Goal: Task Accomplishment & Management: Use online tool/utility

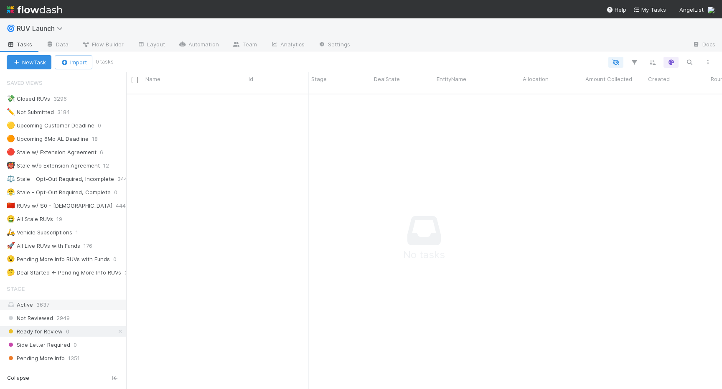
scroll to position [259, 0]
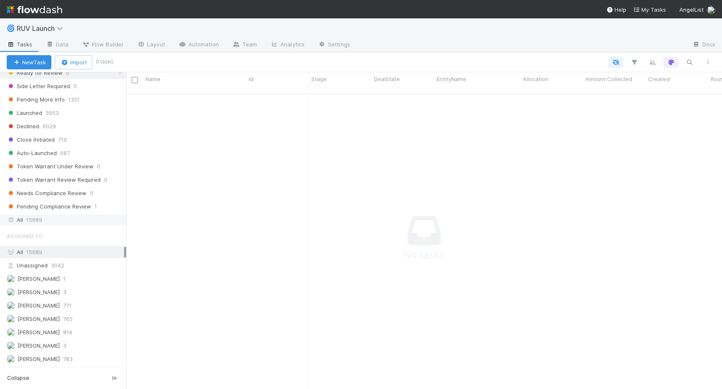
click at [36, 224] on span "15689" at bounding box center [34, 220] width 16 height 10
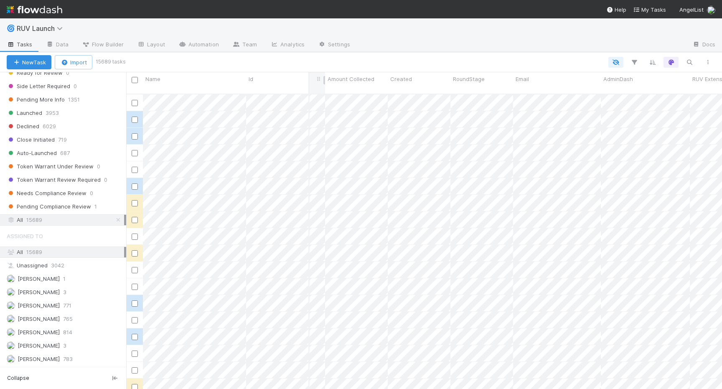
scroll to position [0, 321]
click at [632, 62] on icon "button" at bounding box center [634, 63] width 8 height 8
click at [545, 87] on button "Add Filter" at bounding box center [506, 88] width 251 height 12
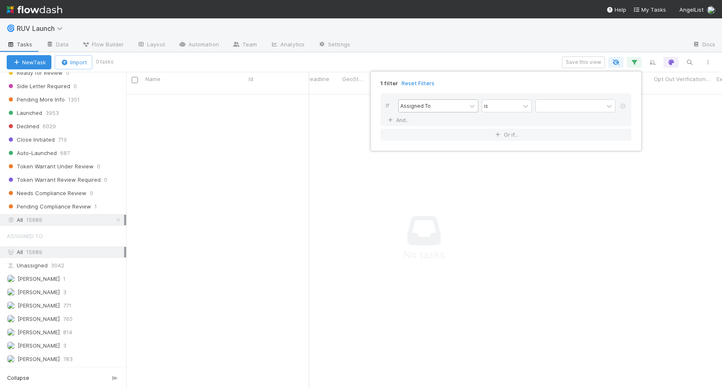
click at [449, 105] on div "Assigned To" at bounding box center [433, 106] width 68 height 12
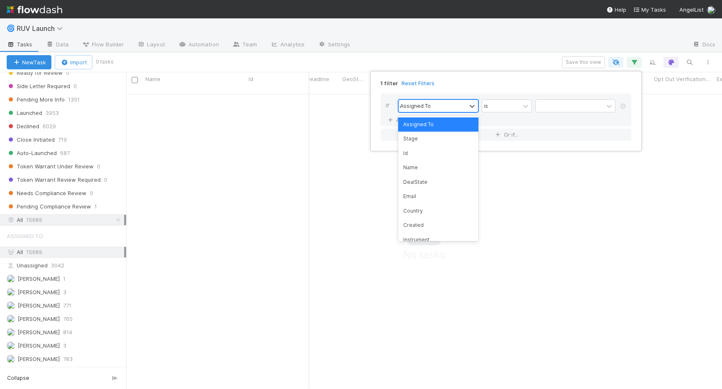
type input "geo"
click at [439, 120] on div "GeoState" at bounding box center [438, 124] width 80 height 14
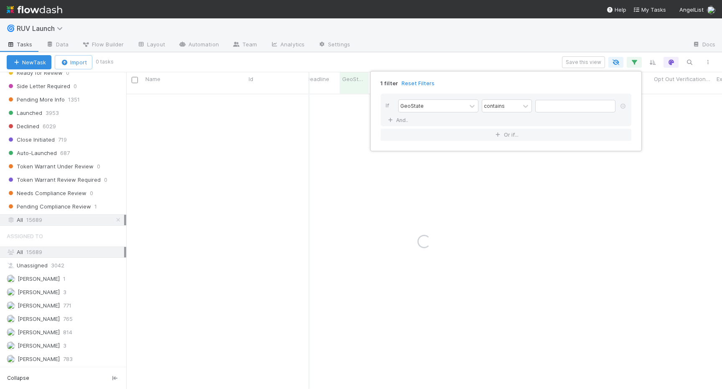
click at [549, 113] on div "GeoState contains" at bounding box center [508, 106] width 221 height 15
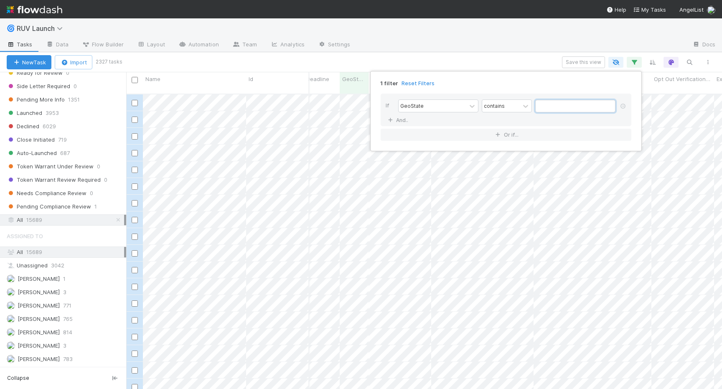
click at [560, 103] on input "text" at bounding box center [575, 106] width 80 height 13
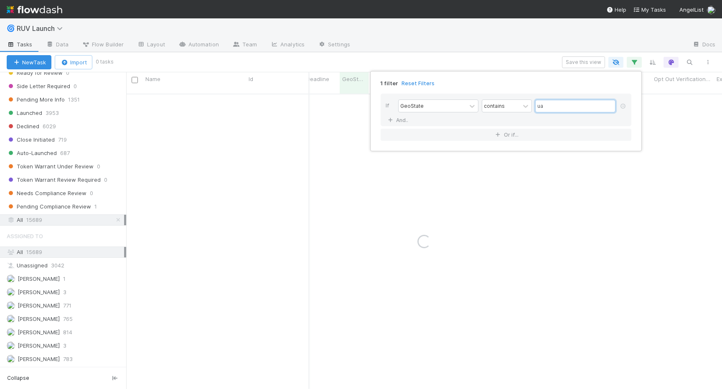
type input "u"
type input "e"
type input "u"
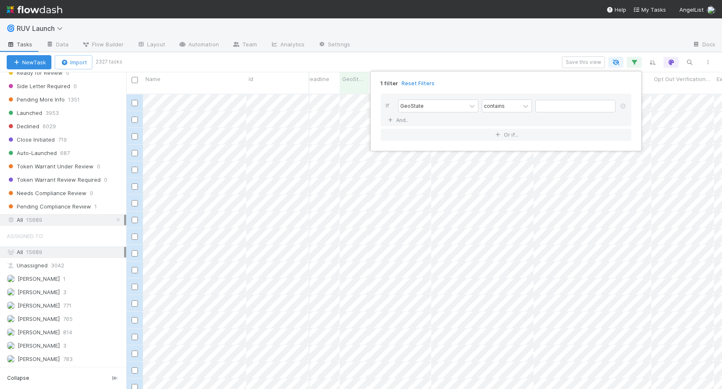
click at [470, 57] on div "1 filter Reset Filters If GeoState contains And.. Or if..." at bounding box center [361, 194] width 722 height 389
click at [636, 61] on icon "button" at bounding box center [634, 63] width 8 height 8
click at [624, 110] on link at bounding box center [623, 107] width 8 height 8
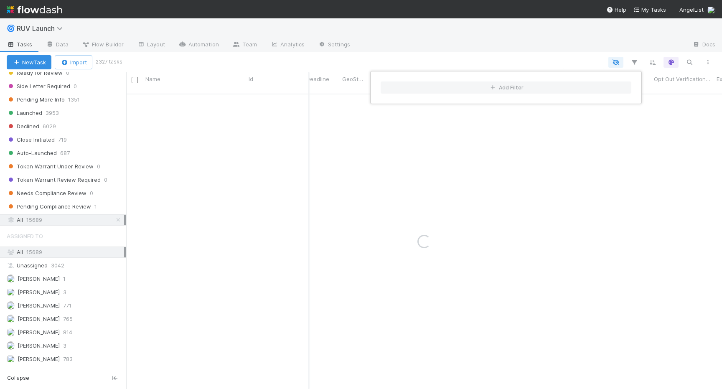
click at [525, 64] on div "Add Filter" at bounding box center [361, 194] width 722 height 389
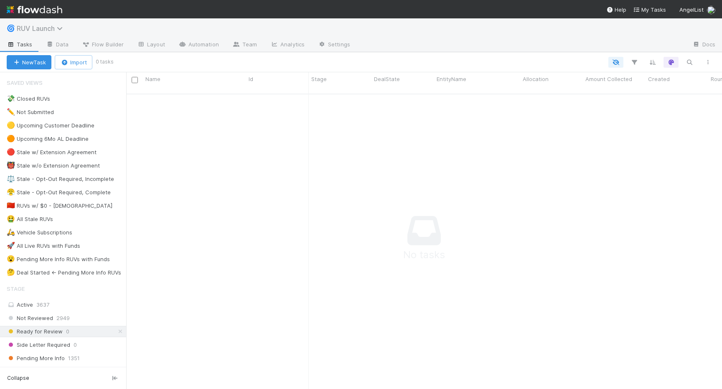
click at [67, 27] on span "RUV Launch" at bounding box center [42, 28] width 50 height 8
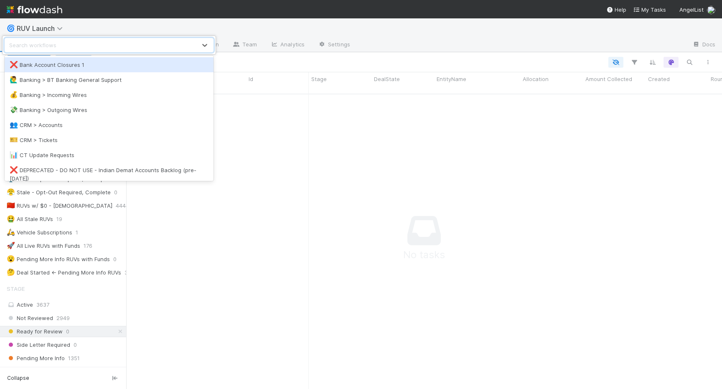
click at [637, 64] on div "option Bank Account Closures 1 focused, 1 of 33. 33 results available. Use Up a…" at bounding box center [361, 194] width 722 height 389
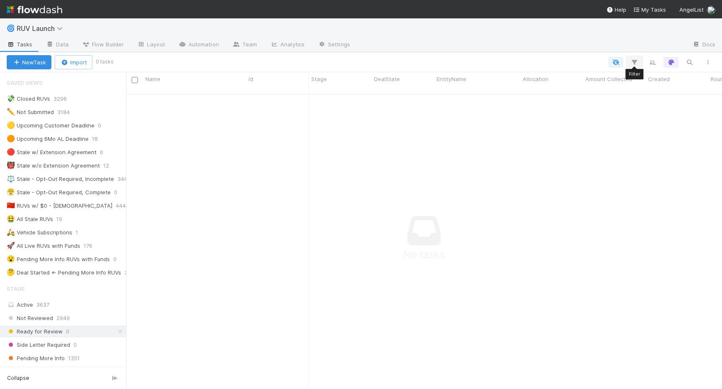
click at [634, 64] on icon "button" at bounding box center [634, 63] width 8 height 8
click at [55, 288] on div "Loading..." at bounding box center [361, 194] width 722 height 389
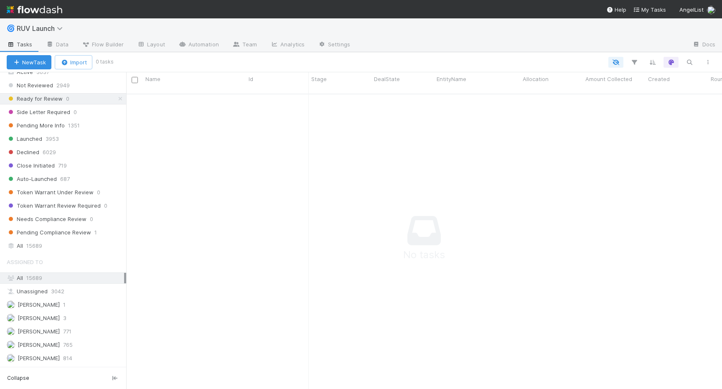
scroll to position [255, 0]
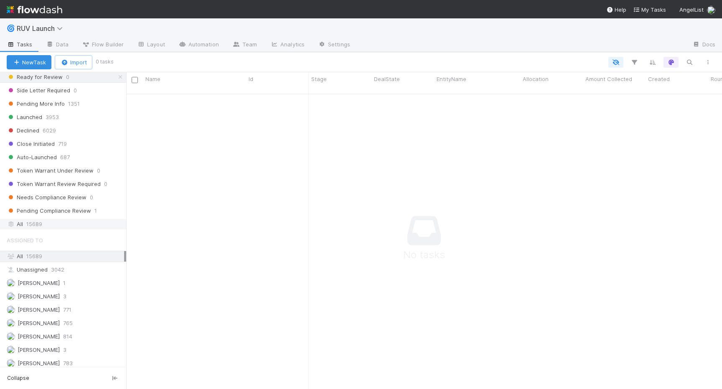
click at [23, 219] on div "All 15689" at bounding box center [65, 224] width 117 height 10
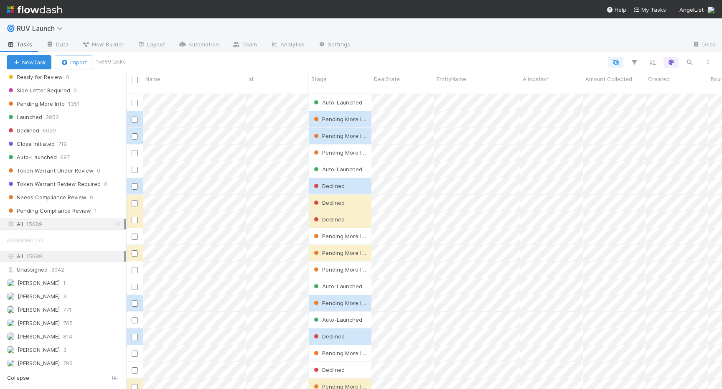
scroll to position [302, 596]
click at [638, 57] on button "button" at bounding box center [634, 62] width 15 height 11
click at [684, 60] on div "Add Filter" at bounding box center [361, 194] width 722 height 389
click at [688, 60] on icon "button" at bounding box center [689, 63] width 8 height 8
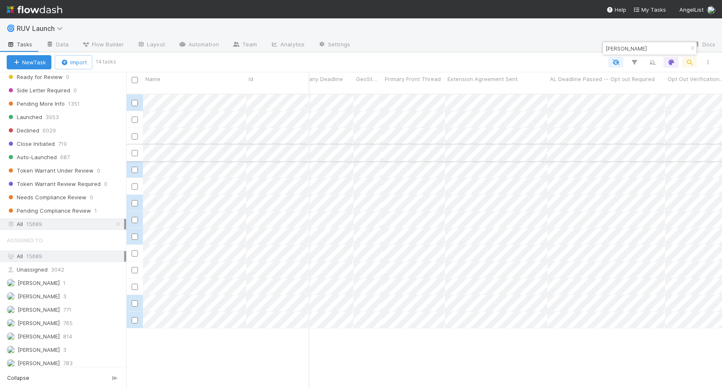
scroll to position [0, 761]
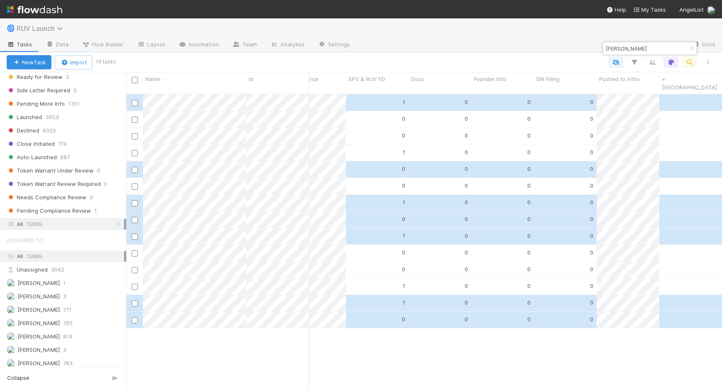
type input "lamar"
click at [57, 26] on span "RUV Launch" at bounding box center [42, 28] width 50 height 8
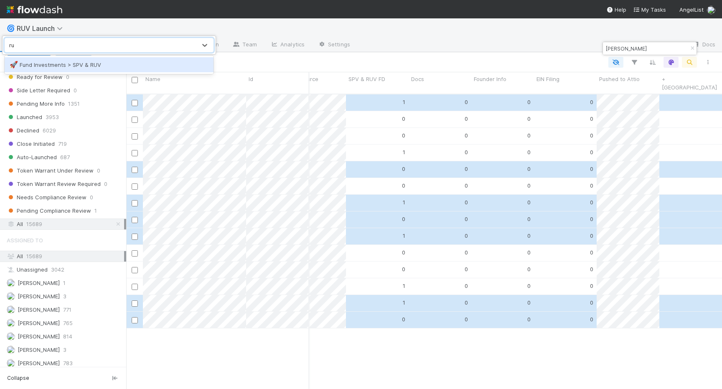
type input "ruv"
click at [65, 64] on div "🚀 Fund Investments > SPV & RUV" at bounding box center [109, 65] width 199 height 8
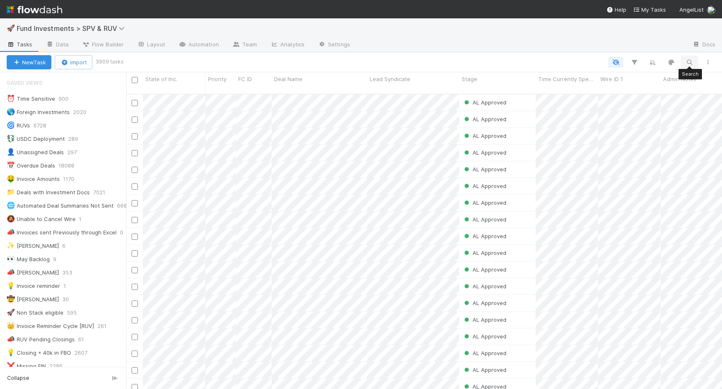
click at [691, 64] on icon "button" at bounding box center [689, 63] width 8 height 8
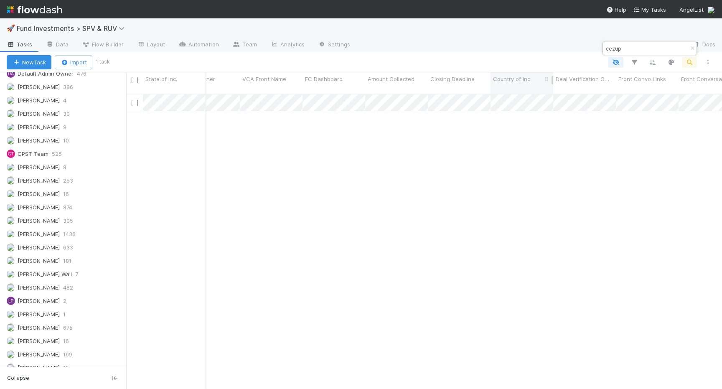
type input "cezup"
click at [515, 75] on span "Country of Inc" at bounding box center [511, 79] width 37 height 8
click at [513, 50] on div "Sort A → Z Sort Z → A Hide Edit field Delete field" at bounding box center [361, 194] width 722 height 389
click at [691, 48] on icon "button" at bounding box center [692, 48] width 8 height 5
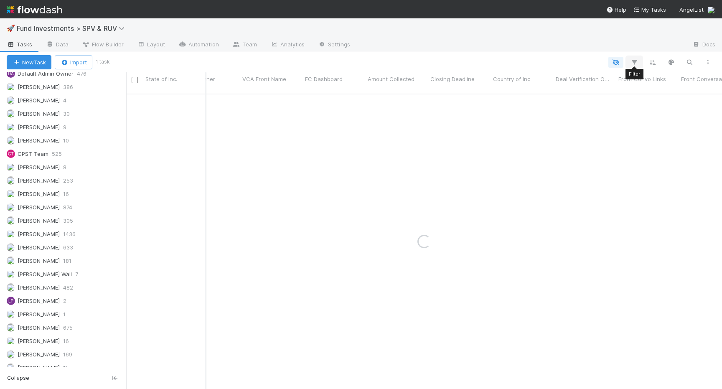
click at [640, 61] on button "button" at bounding box center [634, 62] width 15 height 11
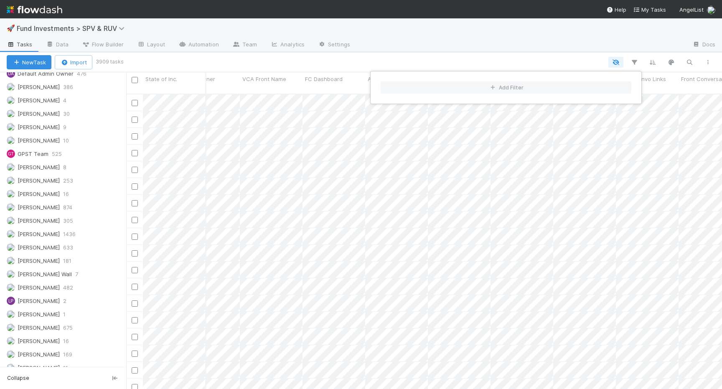
click at [462, 78] on div "Add Filter" at bounding box center [506, 87] width 264 height 25
click at [454, 93] on button "Add Filter" at bounding box center [506, 88] width 251 height 12
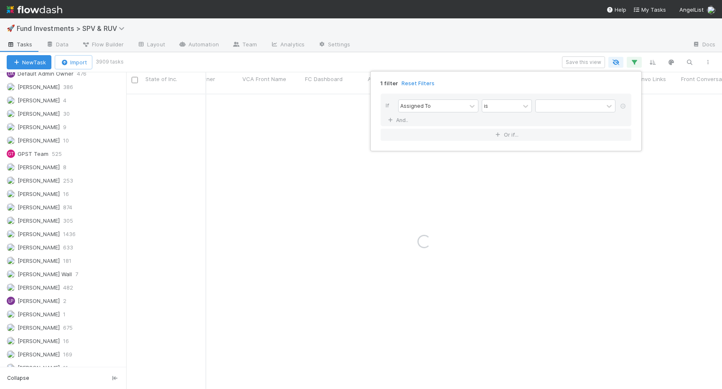
click at [441, 90] on div "If Assigned To is And.. Or if..." at bounding box center [506, 117] width 264 height 61
click at [438, 95] on div "If Assigned To is And.." at bounding box center [506, 110] width 251 height 33
click at [436, 99] on div "If Assigned To is And.." at bounding box center [506, 110] width 251 height 33
click at [427, 103] on div "Assigned To" at bounding box center [415, 106] width 31 height 8
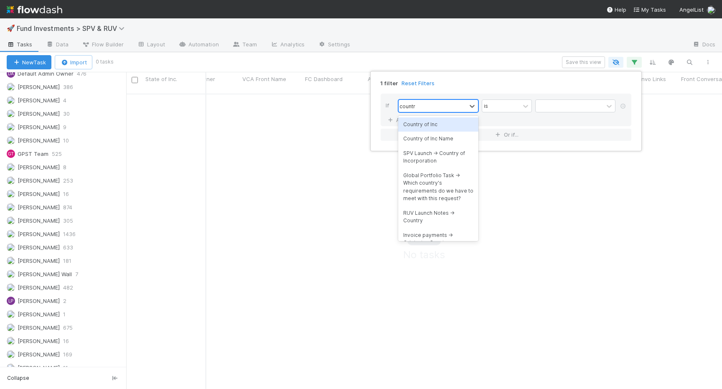
type input "country"
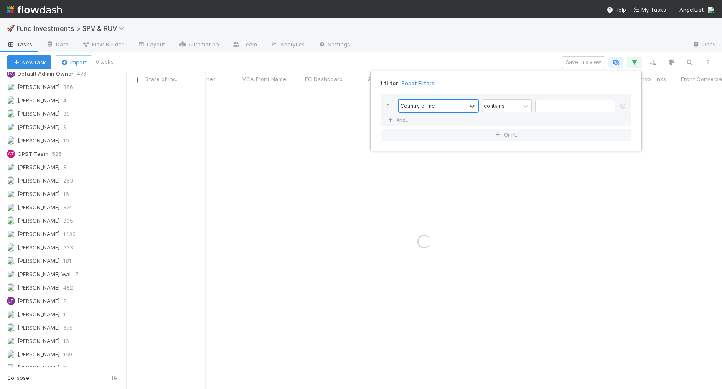
click at [547, 94] on div "If option Country of Inc, selected. 0 results available. Select is focused ,typ…" at bounding box center [506, 110] width 251 height 33
click at [547, 109] on input "text" at bounding box center [575, 106] width 80 height 13
type input "AE"
click at [184, 67] on div "1 filter Reset Filters If Country of Inc contains AE And.. Or if..." at bounding box center [361, 194] width 722 height 389
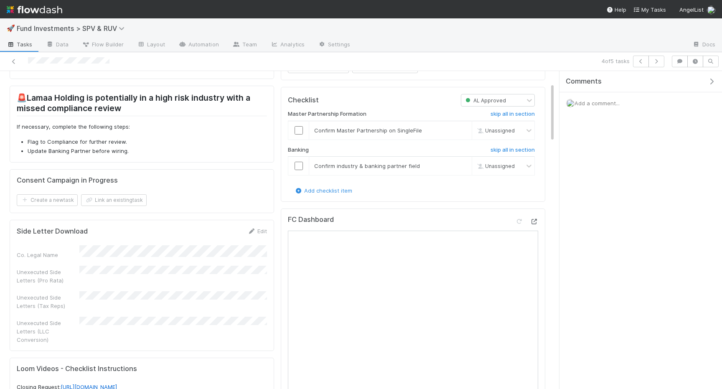
click at [537, 225] on div at bounding box center [526, 223] width 23 height 12
click at [537, 223] on icon at bounding box center [534, 221] width 8 height 5
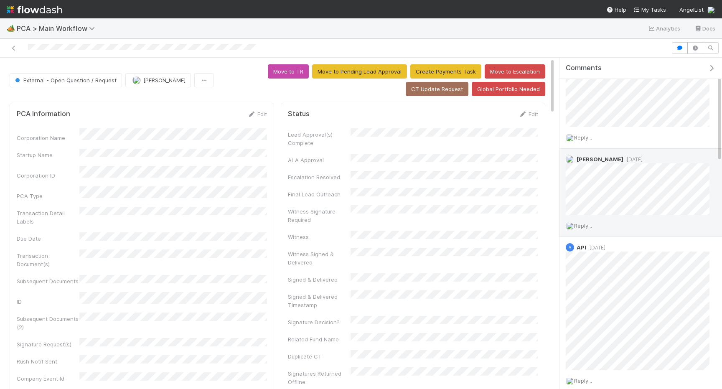
scroll to position [42, 0]
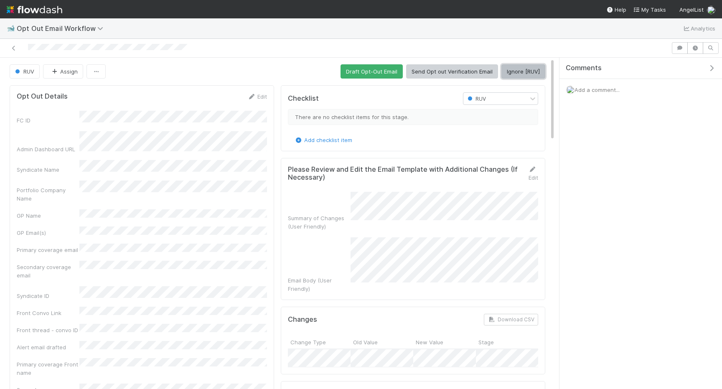
click at [515, 70] on button "Ignore [RUV]" at bounding box center [524, 71] width 44 height 14
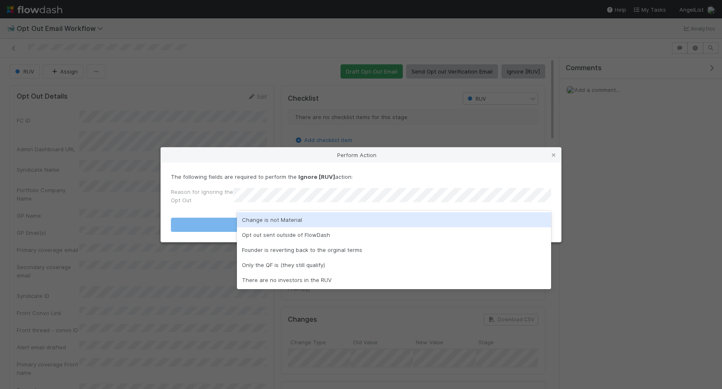
click at [352, 215] on div "Change is not Material" at bounding box center [394, 219] width 314 height 15
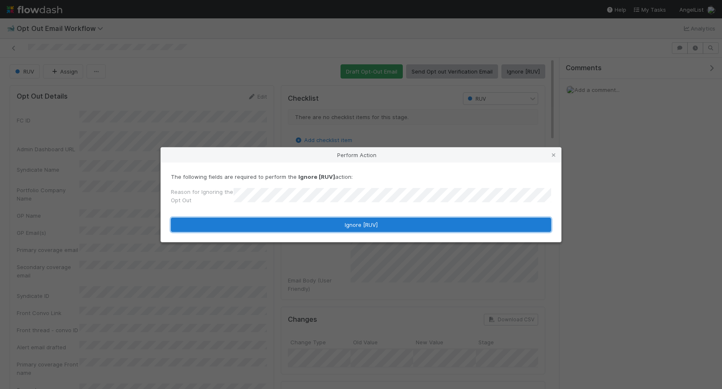
click at [352, 223] on button "Ignore [RUV]" at bounding box center [361, 225] width 380 height 14
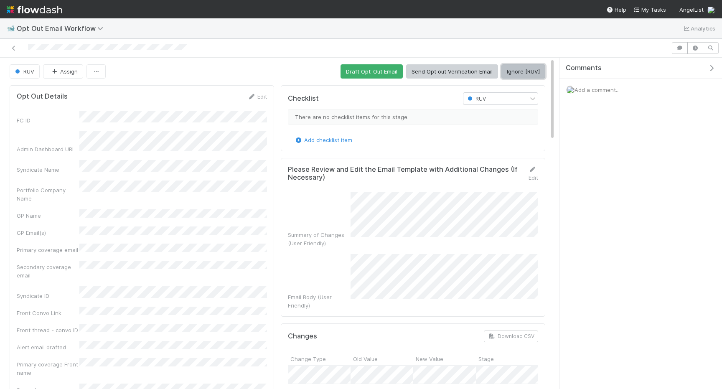
click at [510, 69] on button "Ignore [RUV]" at bounding box center [524, 71] width 44 height 14
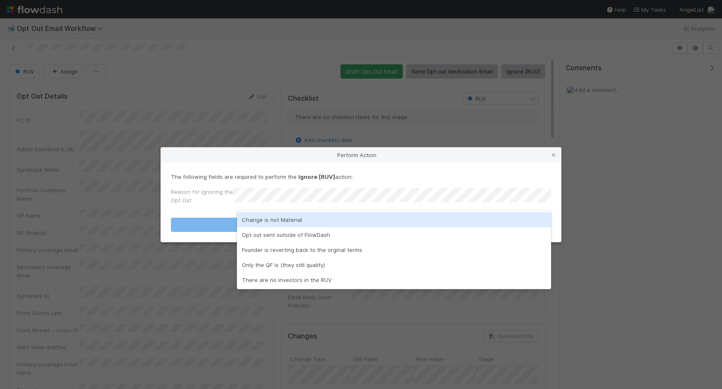
click at [344, 214] on div "Change is not Material" at bounding box center [394, 219] width 314 height 15
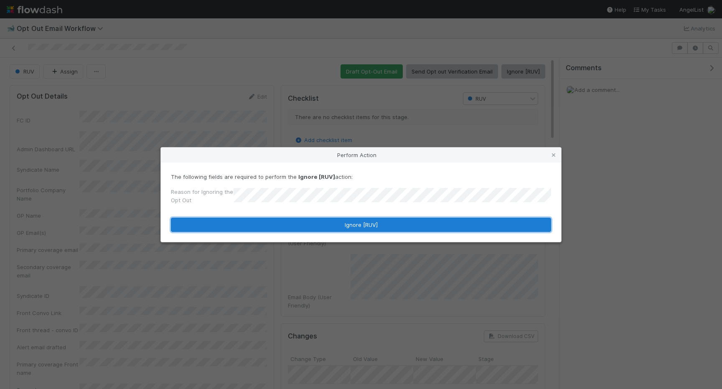
click at [344, 218] on button "Ignore [RUV]" at bounding box center [361, 225] width 380 height 14
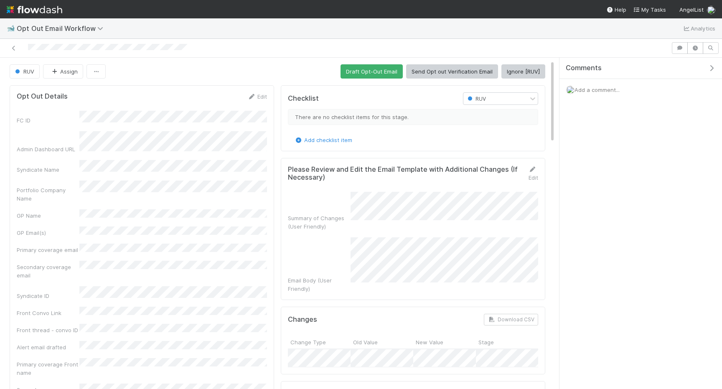
scroll to position [12, 0]
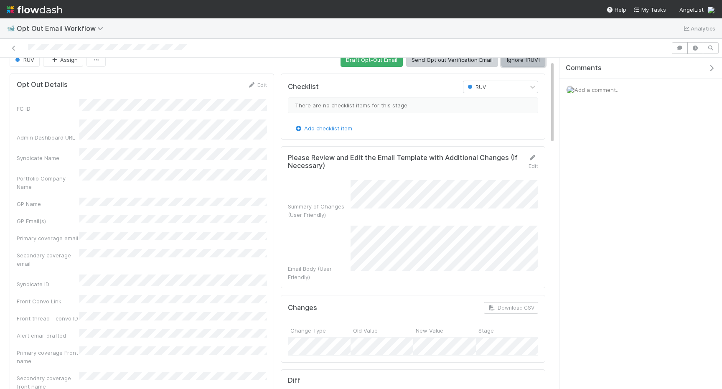
click at [516, 63] on button "Ignore [RUV]" at bounding box center [524, 60] width 44 height 14
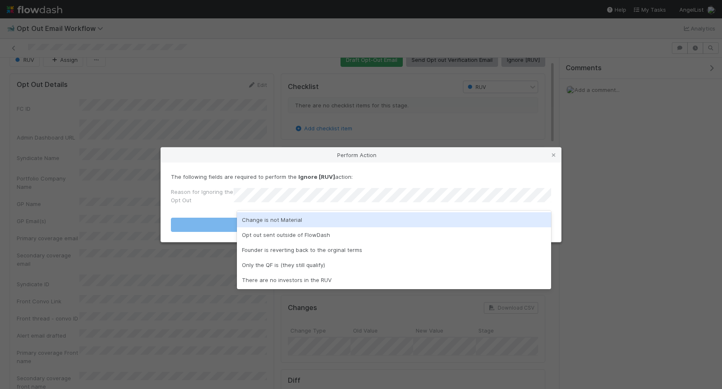
click at [339, 221] on div "Change is not Material" at bounding box center [394, 219] width 314 height 15
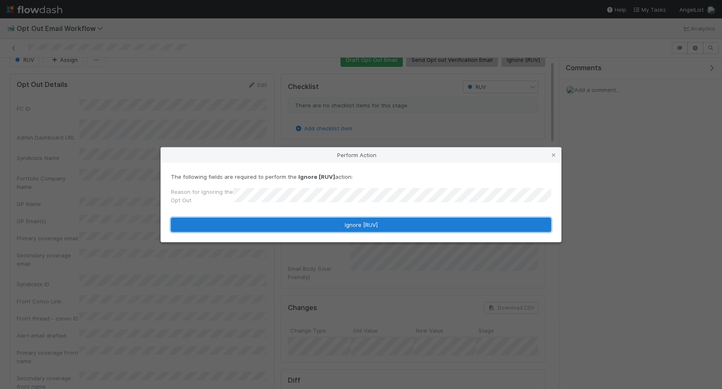
click at [339, 222] on button "Ignore [RUV]" at bounding box center [361, 225] width 380 height 14
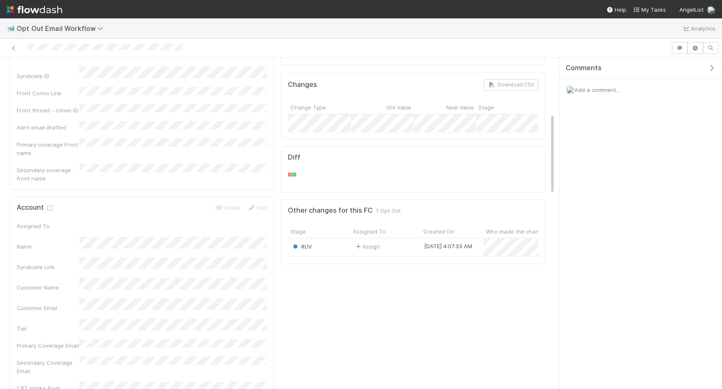
scroll to position [226, 0]
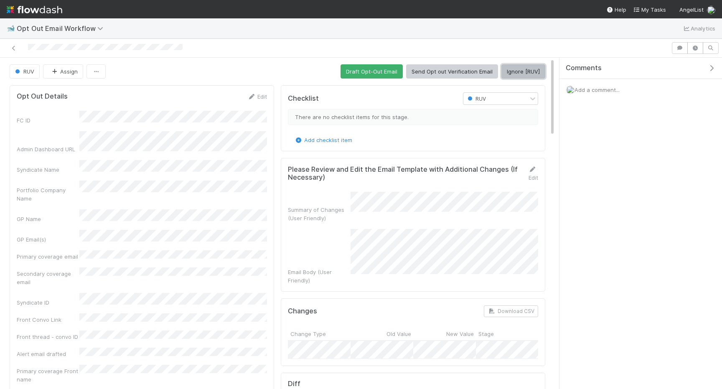
click at [511, 78] on button "Ignore [RUV]" at bounding box center [524, 71] width 44 height 14
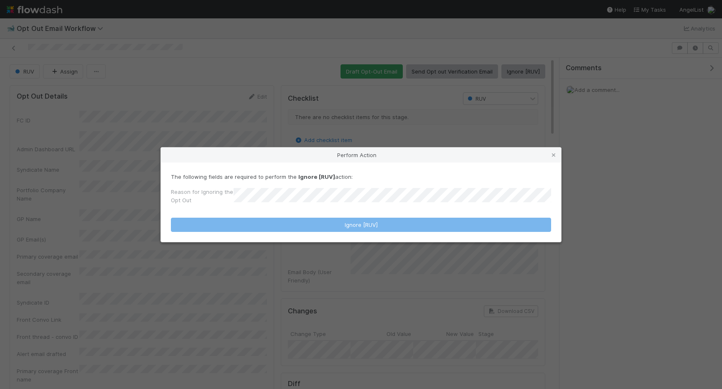
click at [344, 214] on form "The following fields are required to perform the Ignore [RUV] action: Reason fo…" at bounding box center [361, 202] width 380 height 59
click at [335, 209] on form "The following fields are required to perform the Ignore [RUV] action: Reason fo…" at bounding box center [361, 202] width 380 height 59
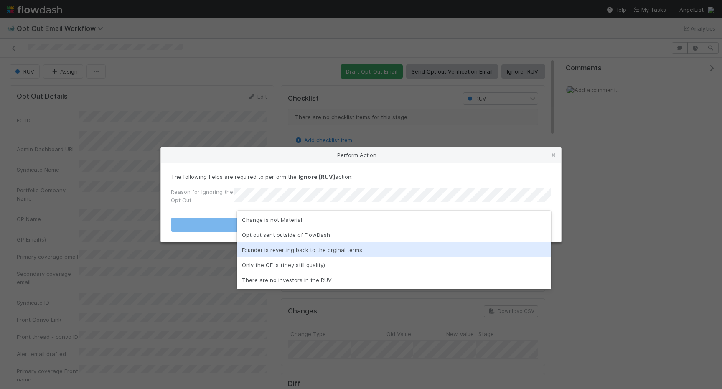
click at [313, 251] on div "Founder is reverting back to the orginal terms" at bounding box center [394, 249] width 314 height 15
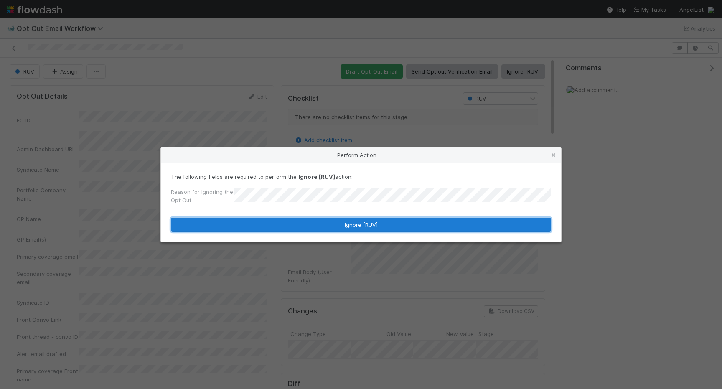
click at [313, 224] on button "Ignore [RUV]" at bounding box center [361, 225] width 380 height 14
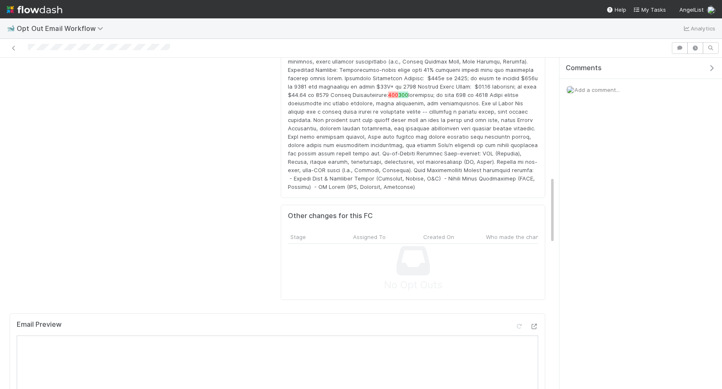
scroll to position [538, 0]
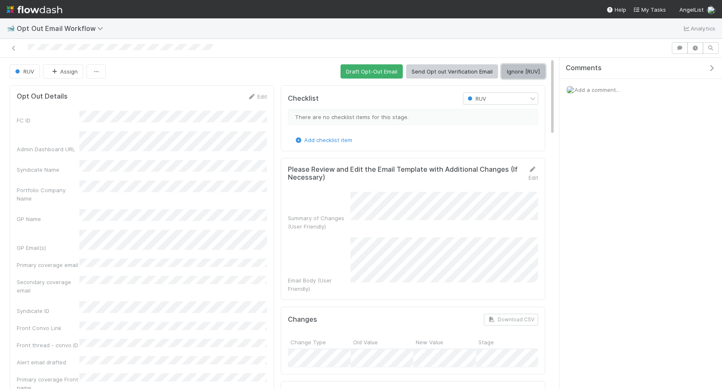
click at [519, 69] on button "Ignore [RUV]" at bounding box center [524, 71] width 44 height 14
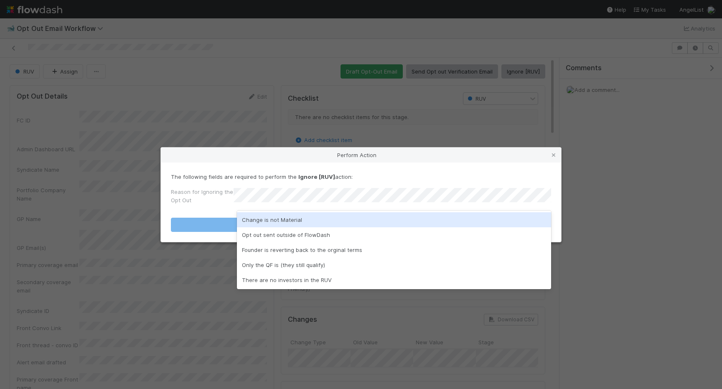
click at [303, 213] on div "Change is not Material" at bounding box center [394, 219] width 314 height 15
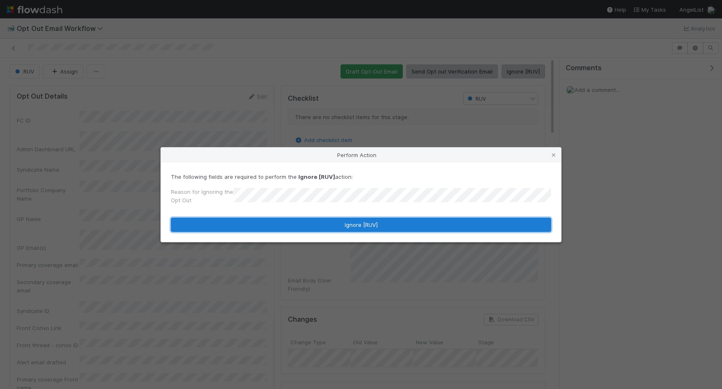
click at [303, 220] on button "Ignore [RUV]" at bounding box center [361, 225] width 380 height 14
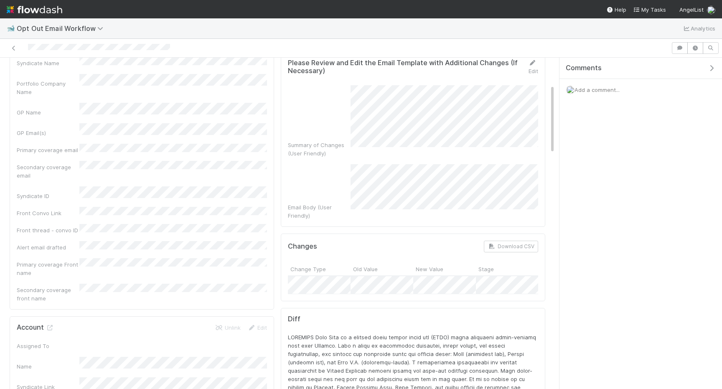
scroll to position [188, 0]
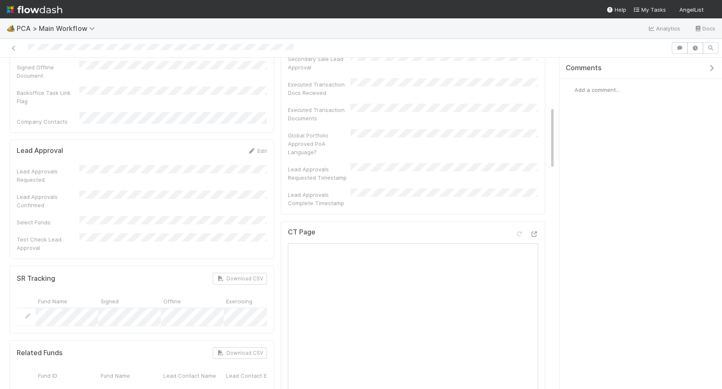
scroll to position [411, 0]
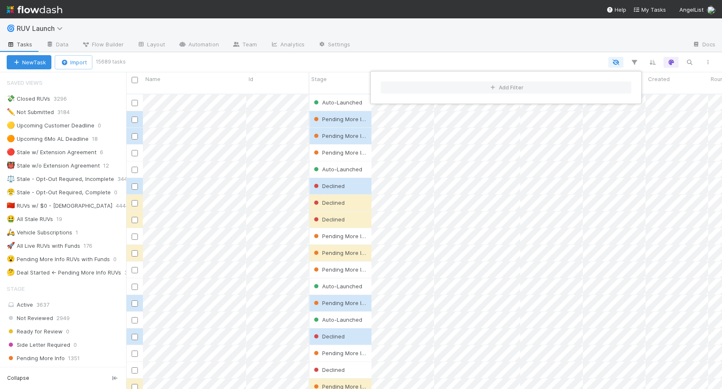
scroll to position [259, 0]
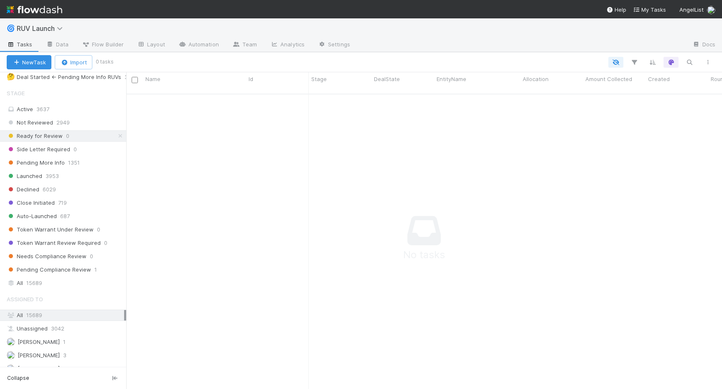
scroll to position [232, 0]
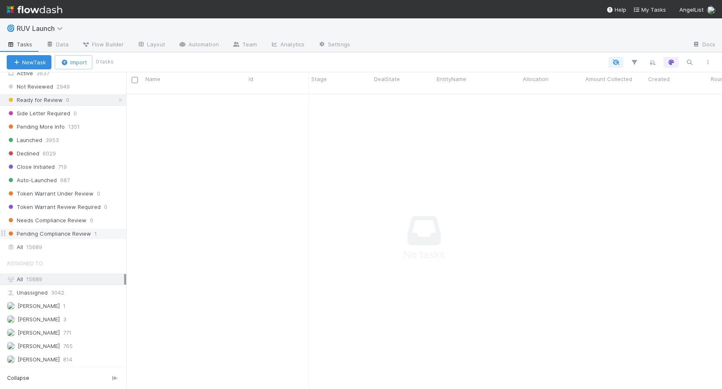
click at [85, 232] on span "Pending Compliance Review" at bounding box center [49, 234] width 84 height 10
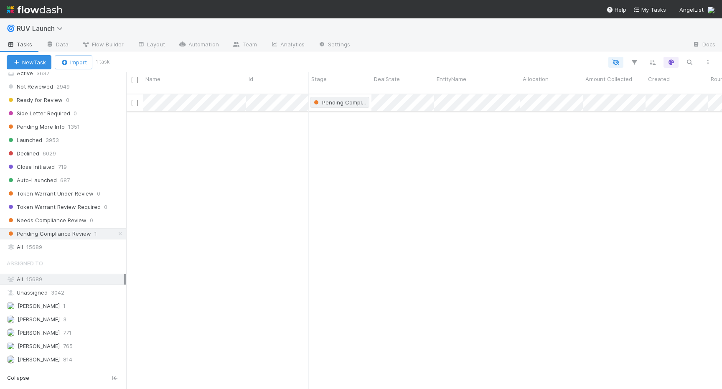
click at [351, 99] on span "Pending Compliance Review" at bounding box center [354, 102] width 84 height 7
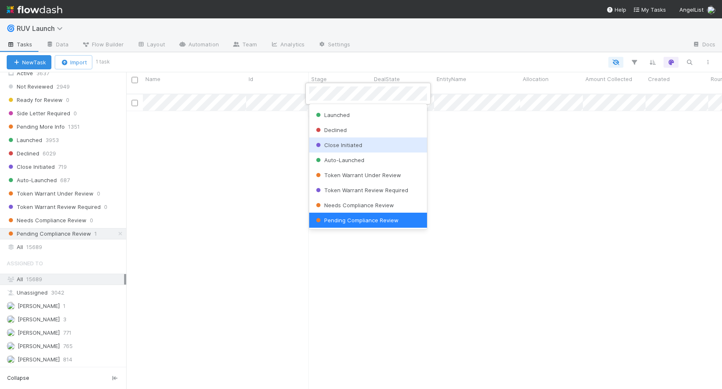
click at [359, 148] on span "Close Initiated" at bounding box center [338, 145] width 48 height 7
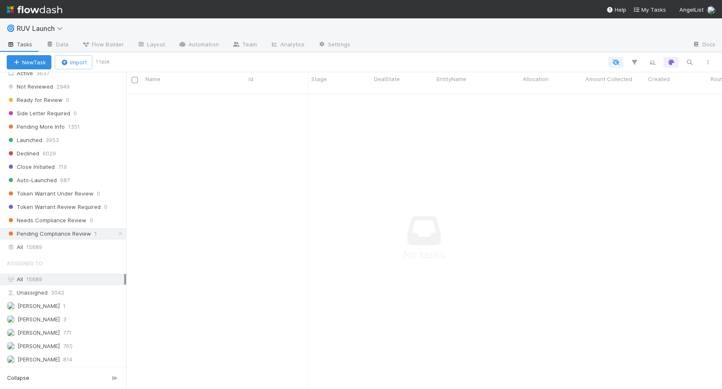
scroll to position [302, 596]
click at [48, 143] on span "3953" at bounding box center [52, 140] width 13 height 10
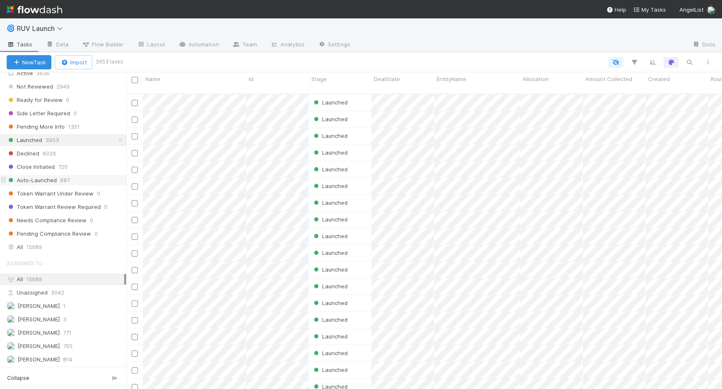
click at [66, 179] on span "687" at bounding box center [65, 180] width 10 height 10
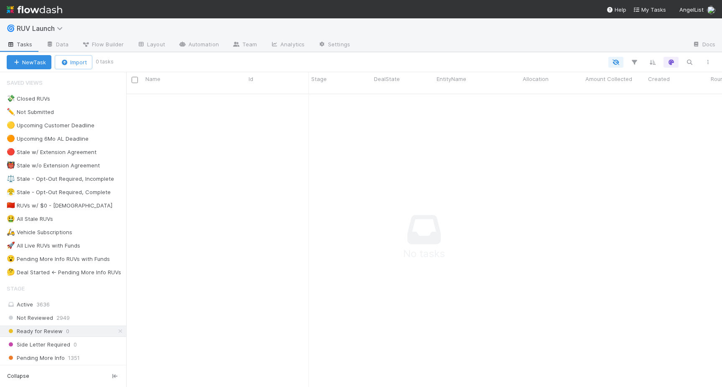
scroll to position [0, 0]
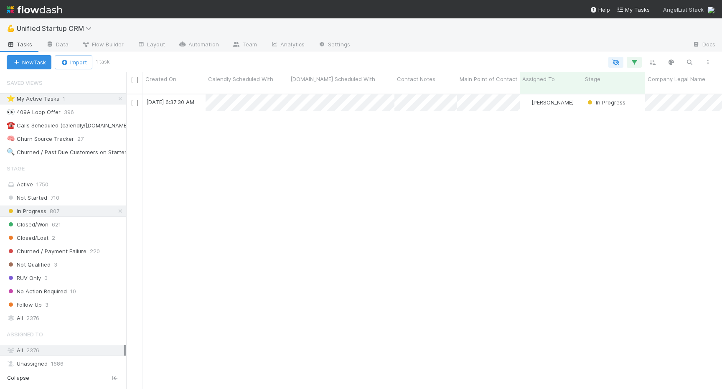
scroll to position [302, 596]
click at [701, 9] on span "AngelList Stack" at bounding box center [683, 9] width 41 height 7
click at [677, 45] on div "AngelList" at bounding box center [688, 44] width 64 height 8
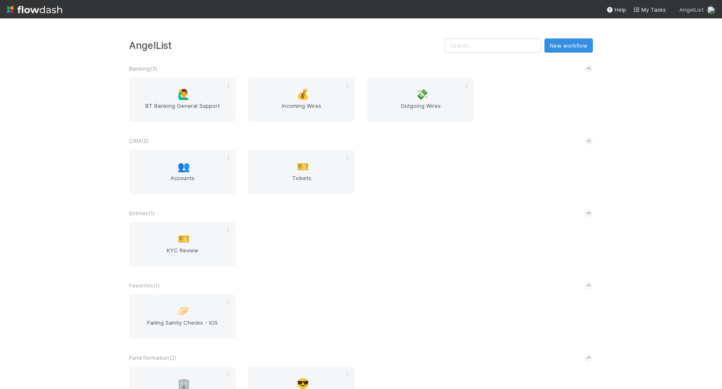
click at [695, 13] on div "AngelList" at bounding box center [698, 9] width 36 height 9
click at [676, 55] on div "AngelList Stack" at bounding box center [692, 57] width 64 height 8
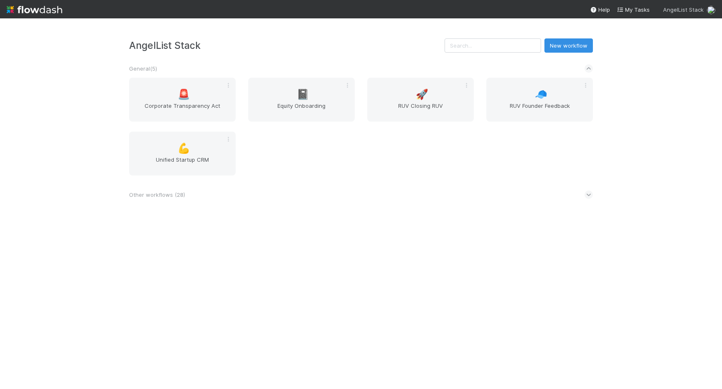
click at [687, 5] on div "AngelList Stack" at bounding box center [689, 9] width 52 height 9
click at [670, 45] on div "AngelList" at bounding box center [688, 44] width 64 height 8
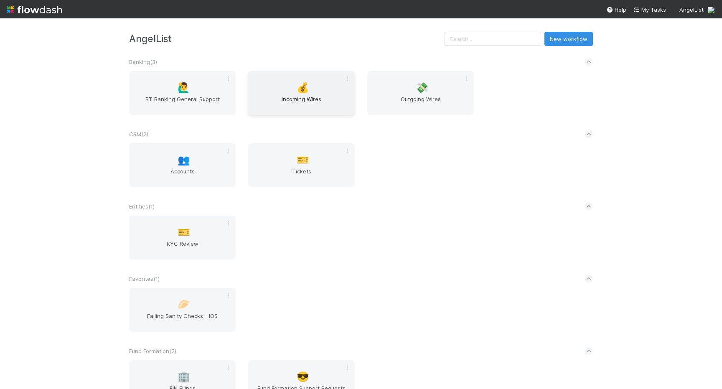
scroll to position [8, 0]
click at [313, 102] on span "Incoming Wires" at bounding box center [302, 102] width 100 height 17
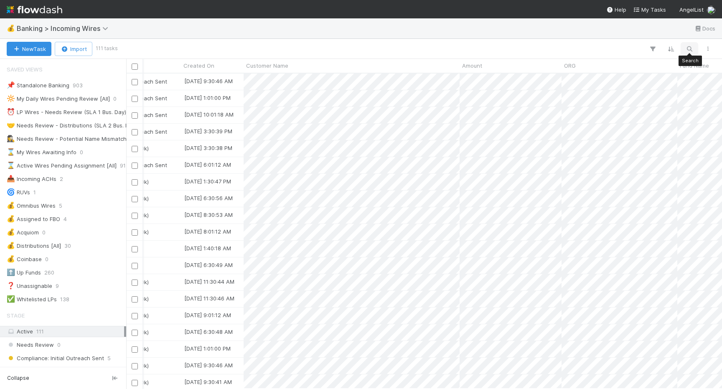
click at [687, 51] on icon "button" at bounding box center [689, 49] width 8 height 8
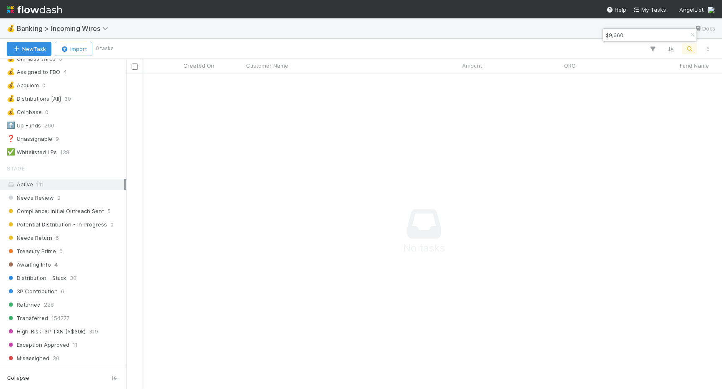
scroll to position [0, 0]
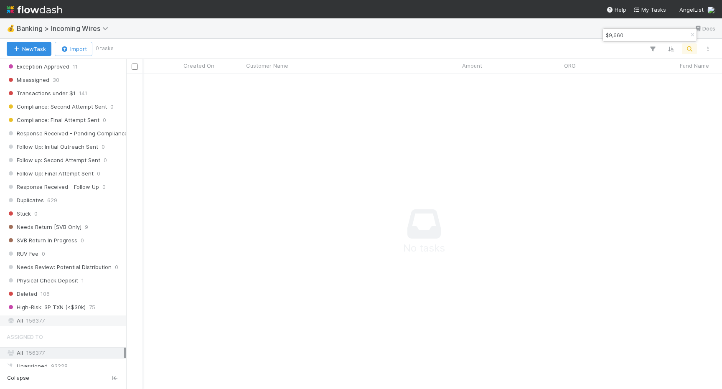
type input "$9,660"
click at [35, 318] on span "156377" at bounding box center [35, 321] width 18 height 10
click at [655, 49] on icon "button" at bounding box center [653, 49] width 8 height 8
click at [655, 49] on div "Loading..." at bounding box center [361, 194] width 722 height 389
click at [692, 35] on icon "button" at bounding box center [692, 35] width 8 height 5
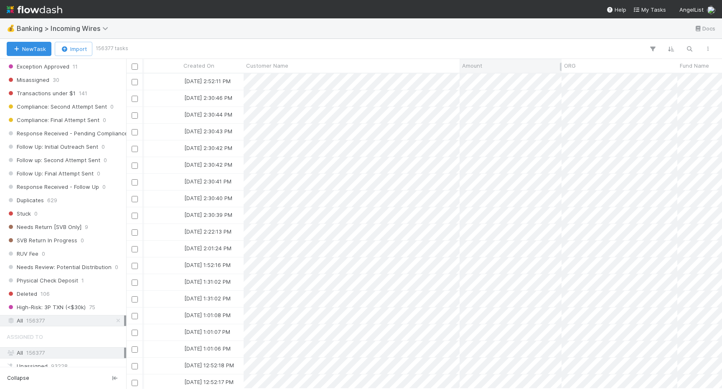
click at [517, 62] on div "Amount" at bounding box center [510, 65] width 97 height 8
click at [506, 54] on div "Sort Lower → Higher Sort Higher → Lower" at bounding box center [361, 194] width 722 height 389
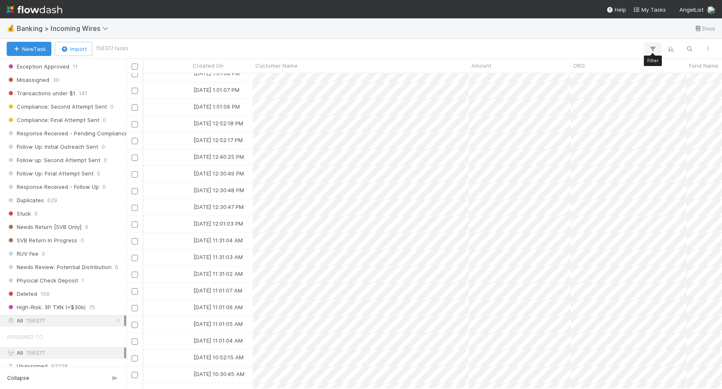
click at [653, 47] on icon "button" at bounding box center [653, 49] width 8 height 8
click at [529, 75] on button "Add Filter" at bounding box center [524, 74] width 251 height 12
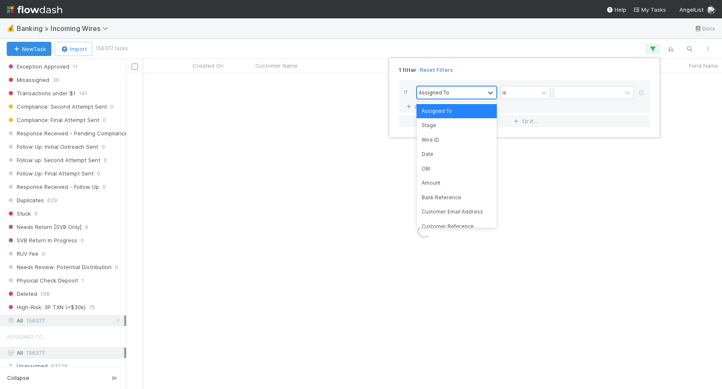
click at [474, 96] on div "Assigned To" at bounding box center [451, 93] width 68 height 12
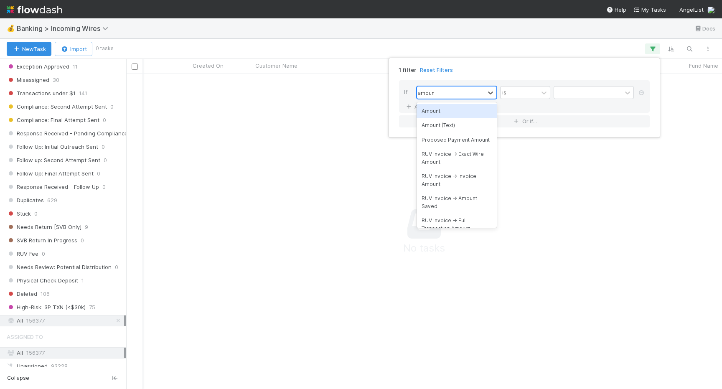
type input "amount"
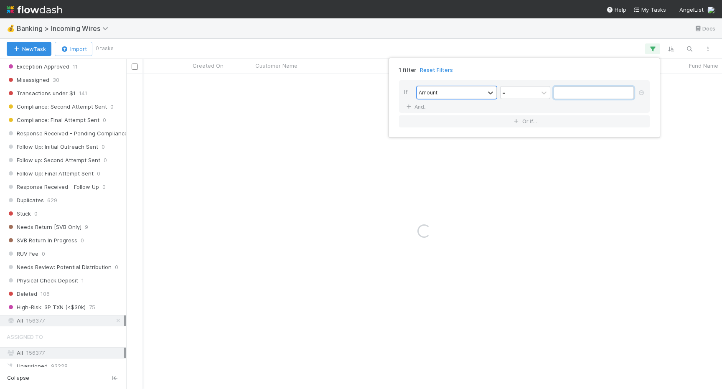
click at [565, 93] on input "text" at bounding box center [594, 93] width 80 height 13
type input "9660"
click at [538, 48] on div "1 filter Reset Filters If Amount = 9660 And.. Or if..." at bounding box center [361, 194] width 722 height 389
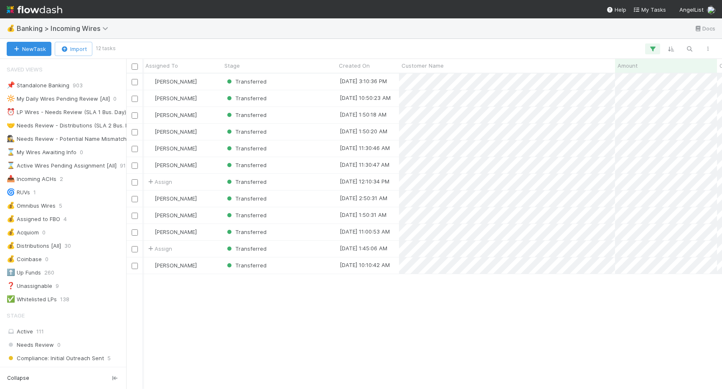
scroll to position [425, 0]
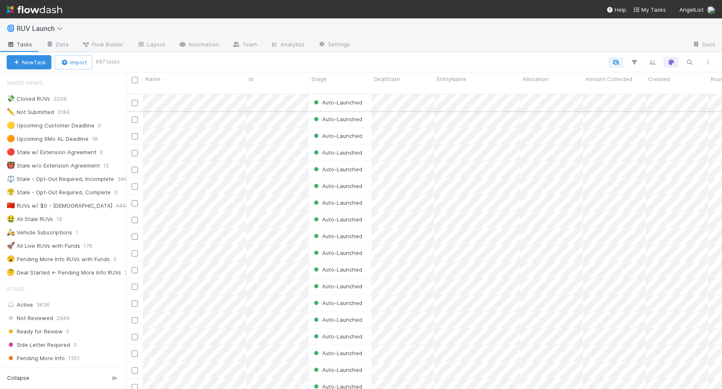
scroll to position [232, 0]
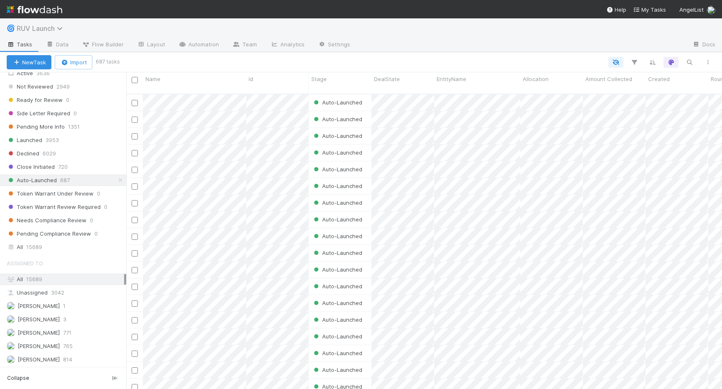
click at [53, 31] on span "RUV Launch" at bounding box center [42, 28] width 50 height 8
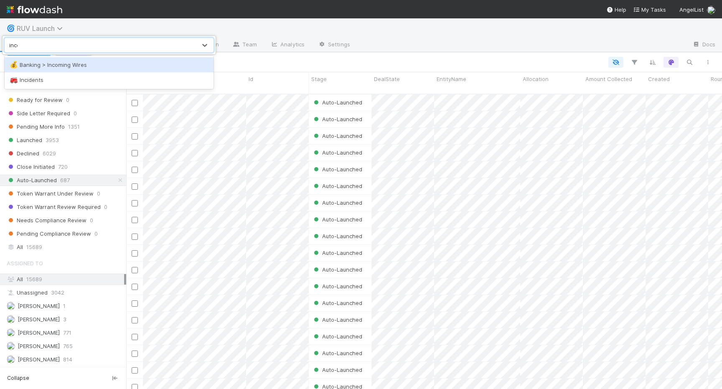
type input "incom"
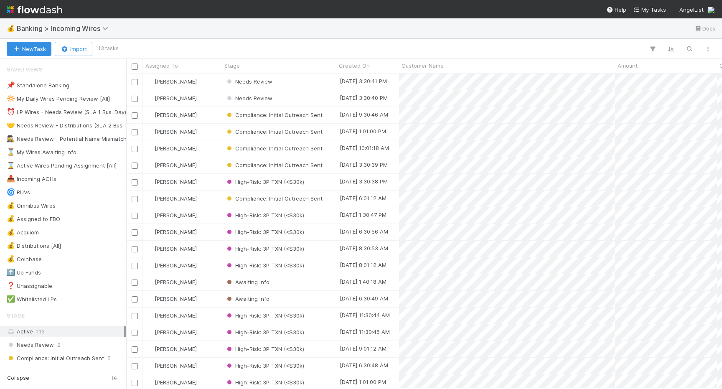
scroll to position [315, 596]
click at [651, 50] on icon "button" at bounding box center [653, 49] width 8 height 8
click at [683, 87] on div "Add Filter" at bounding box center [361, 194] width 722 height 389
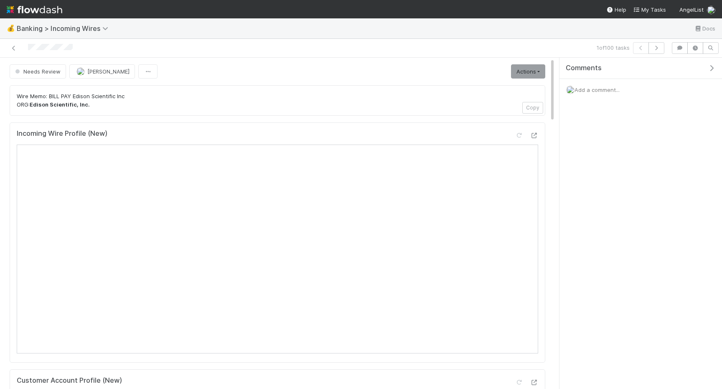
click at [608, 90] on span "Add a comment..." at bounding box center [597, 90] width 45 height 7
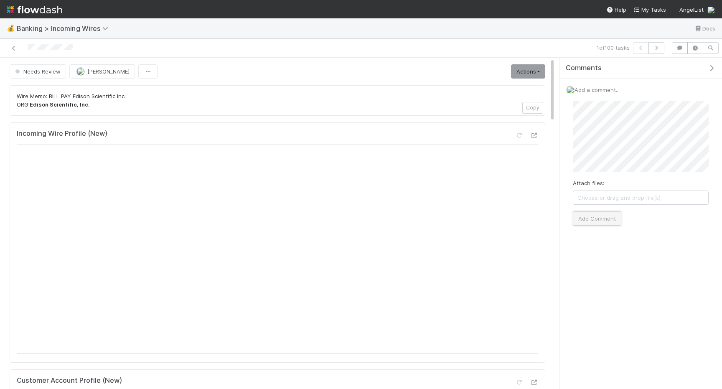
click at [599, 219] on button "Add Comment" at bounding box center [597, 218] width 48 height 14
